Goal: Transaction & Acquisition: Purchase product/service

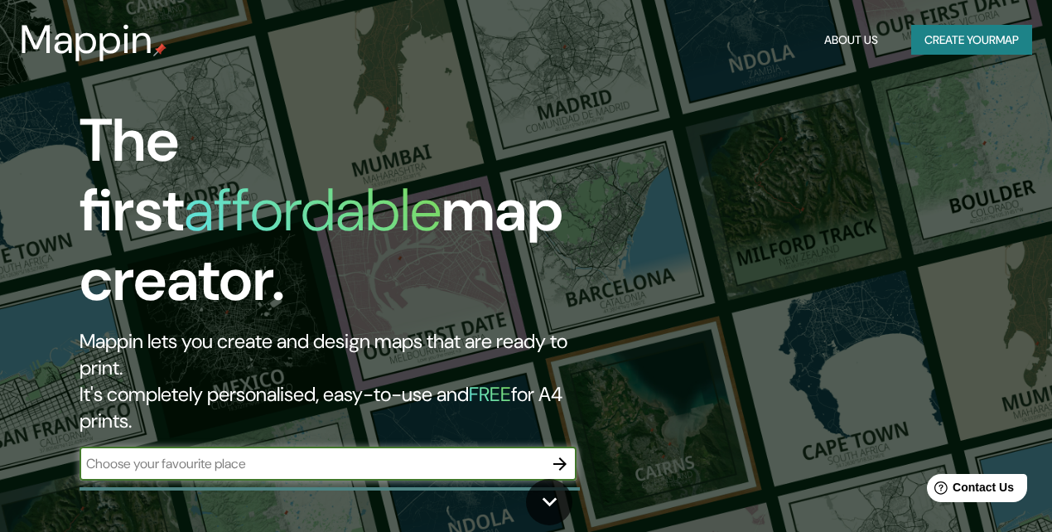
click at [568, 454] on icon "button" at bounding box center [560, 464] width 20 height 20
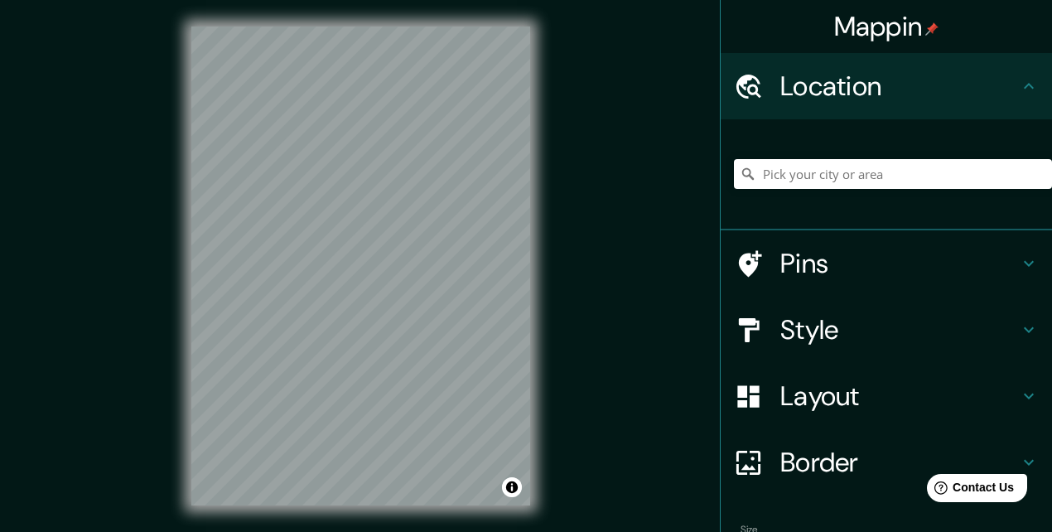
click at [826, 385] on h4 "Layout" at bounding box center [899, 395] width 239 height 33
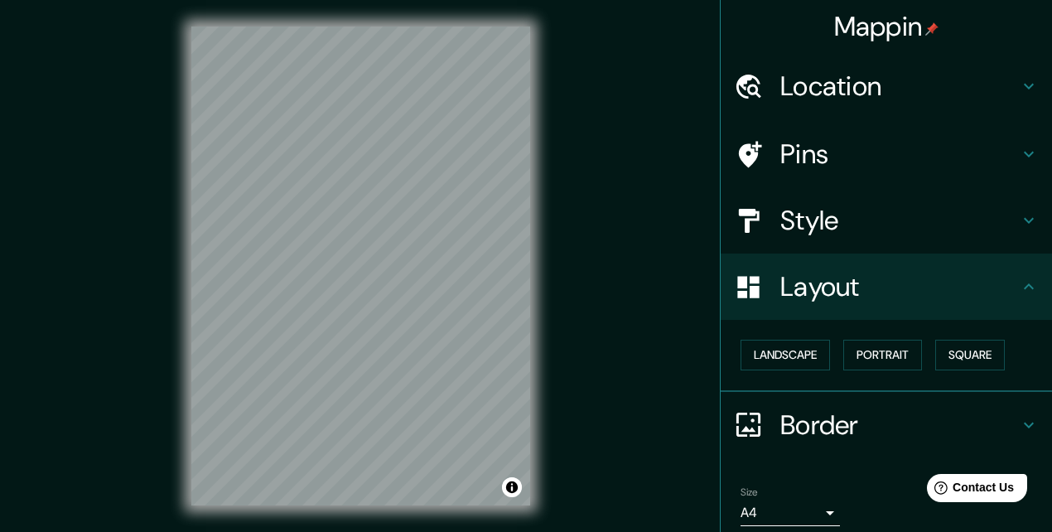
click at [814, 288] on h4 "Layout" at bounding box center [899, 286] width 239 height 33
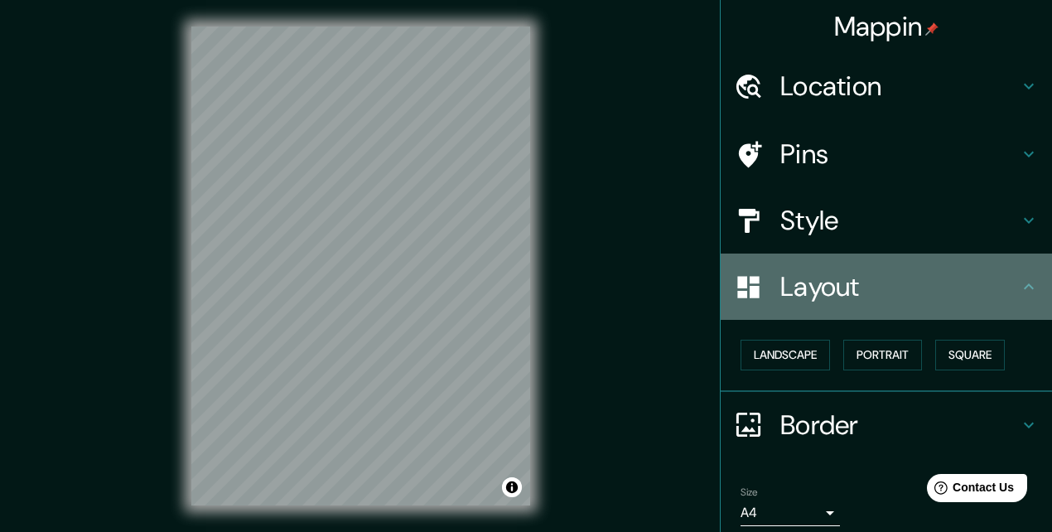
click at [1009, 287] on h4 "Layout" at bounding box center [899, 286] width 239 height 33
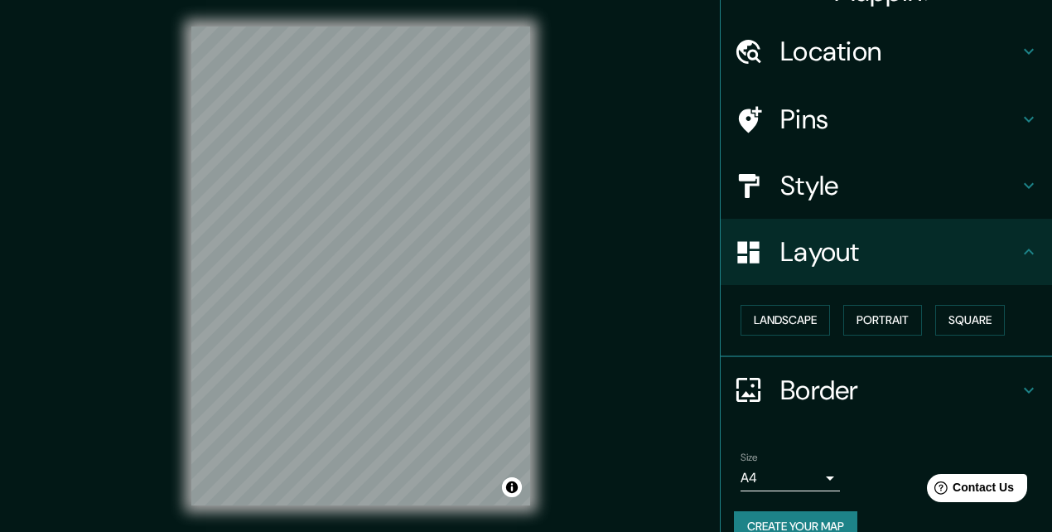
scroll to position [55, 0]
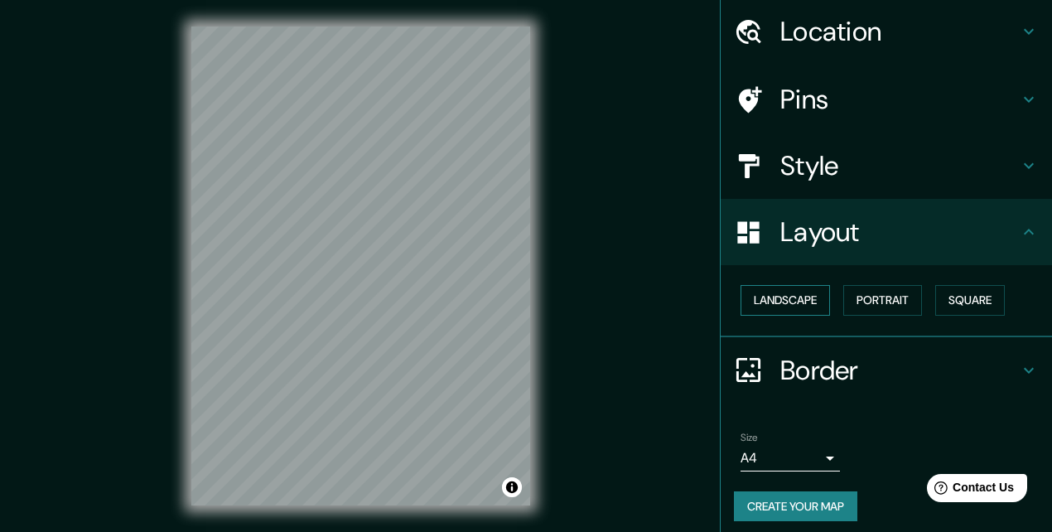
click at [803, 298] on button "Landscape" at bounding box center [784, 300] width 89 height 31
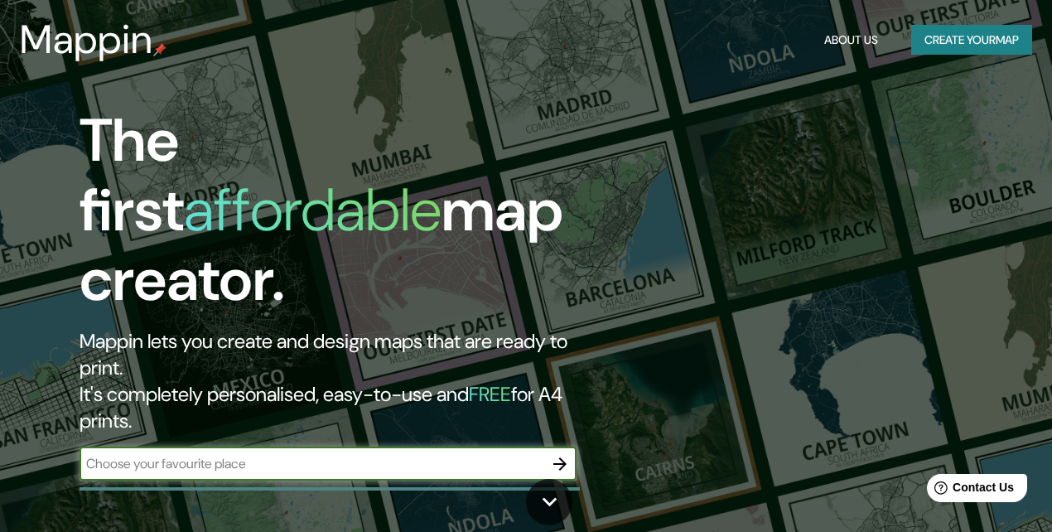
click at [107, 42] on h3 "Mappin" at bounding box center [86, 40] width 133 height 46
